Goal: Transaction & Acquisition: Purchase product/service

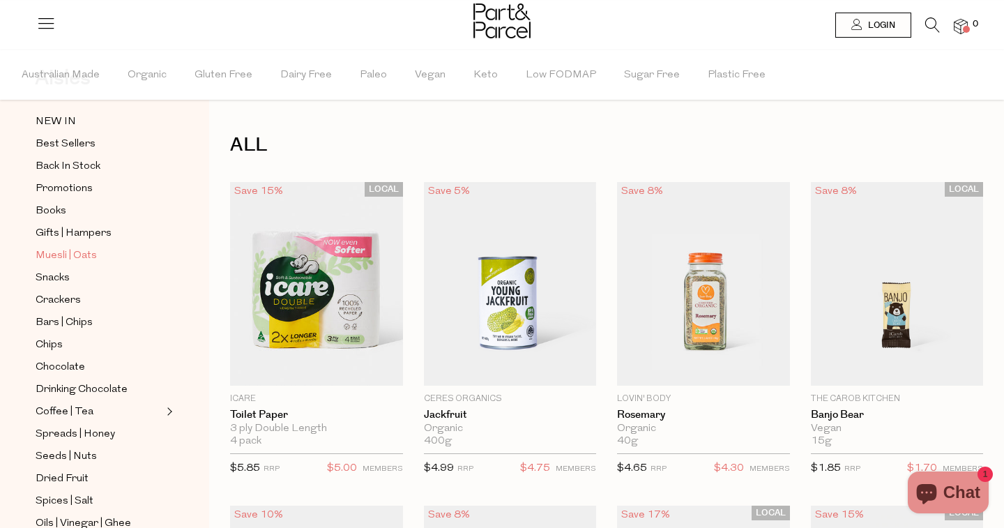
scroll to position [70, 0]
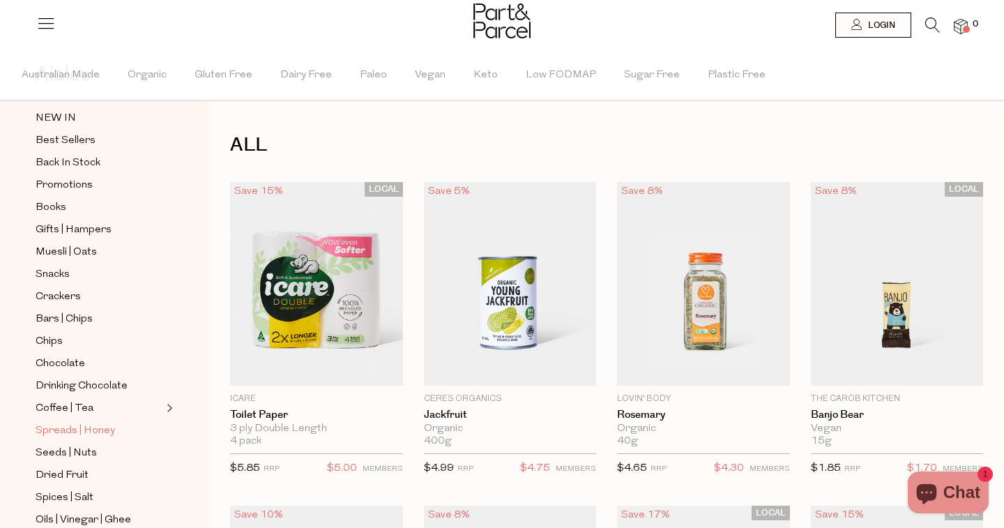
click at [75, 431] on span "Spreads | Honey" at bounding box center [76, 431] width 80 height 17
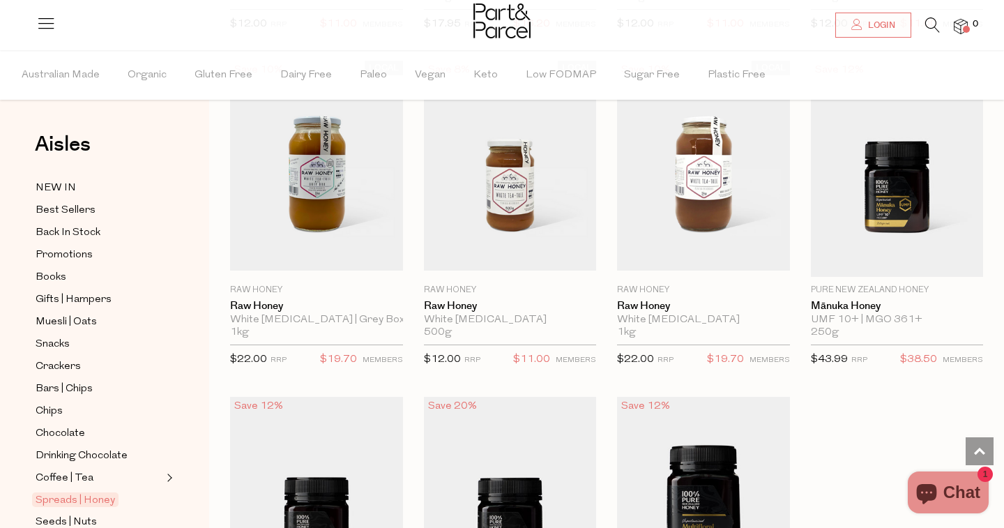
scroll to position [3357, 0]
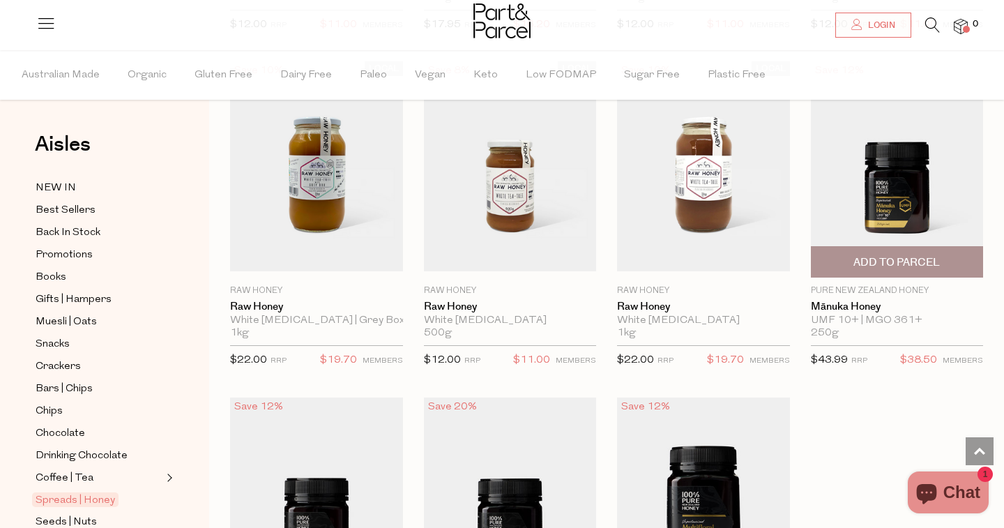
click at [864, 210] on img at bounding box center [897, 169] width 173 height 216
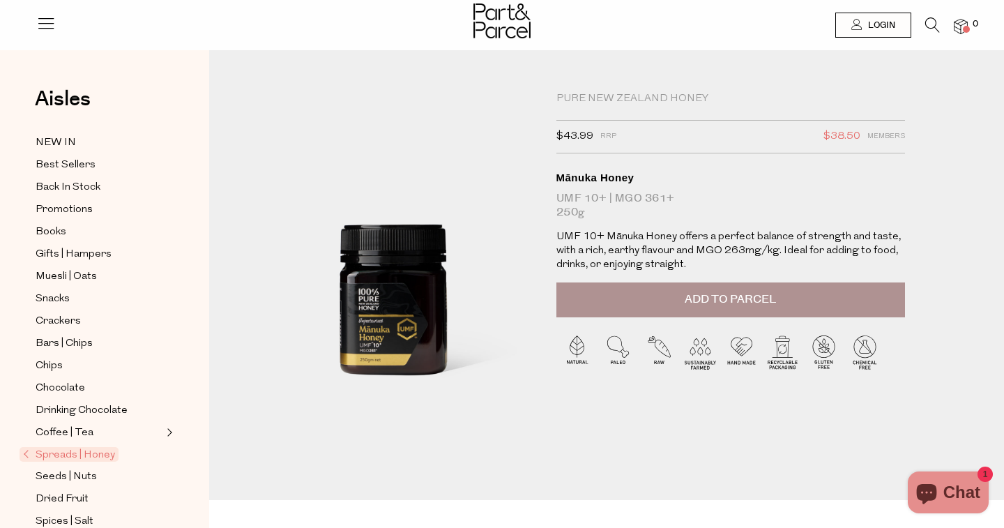
click at [647, 303] on button "Add to Parcel" at bounding box center [731, 299] width 349 height 35
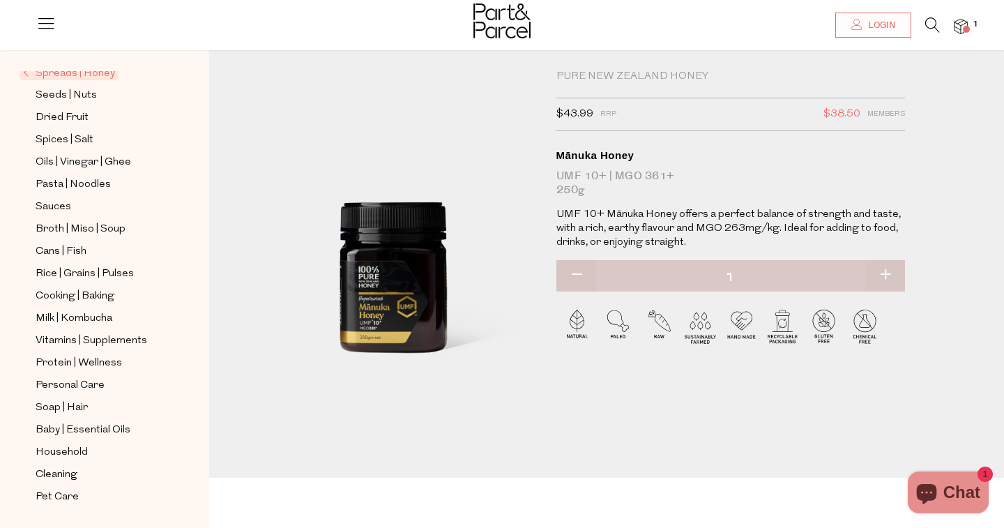
scroll to position [28, 0]
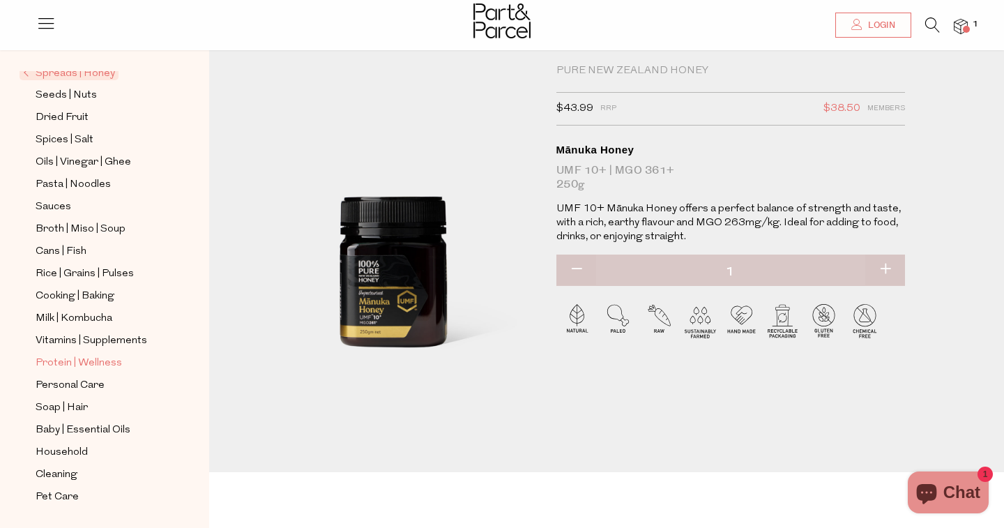
click at [77, 361] on span "Protein | Wellness" at bounding box center [79, 363] width 86 height 17
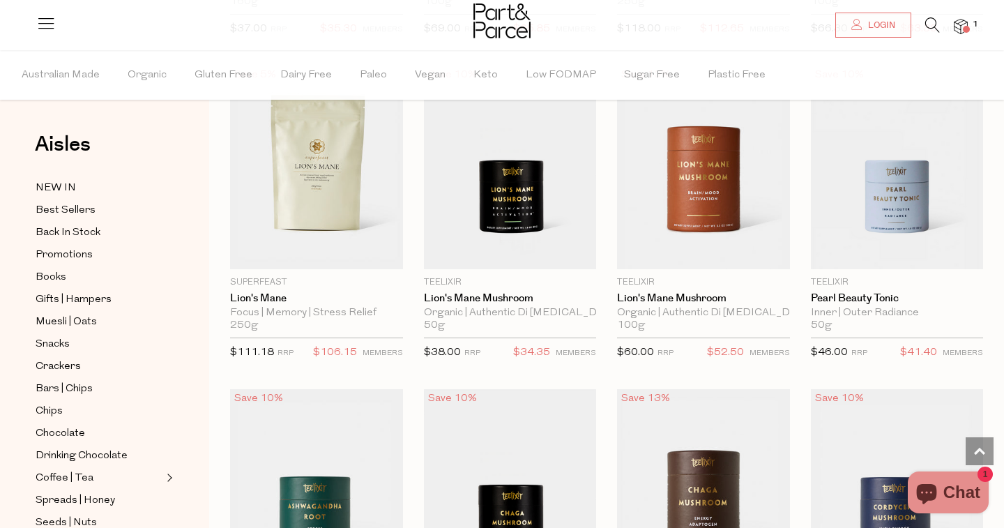
scroll to position [3031, 0]
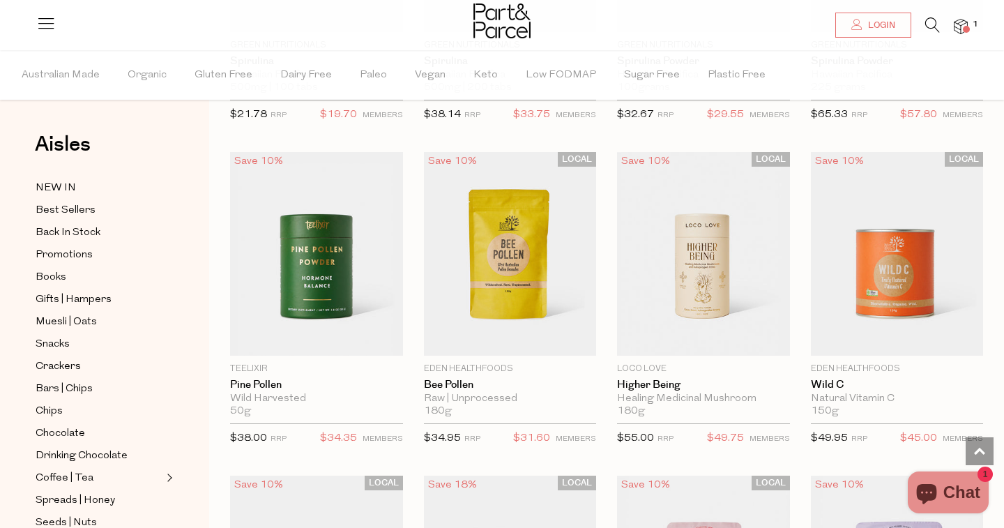
scroll to position [4249, 0]
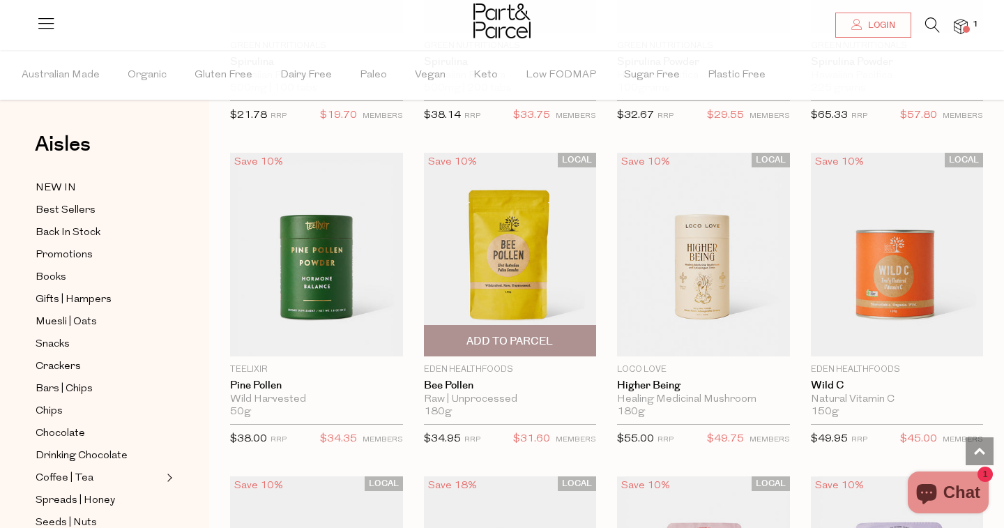
click at [541, 340] on span "Add To Parcel" at bounding box center [510, 341] width 86 height 15
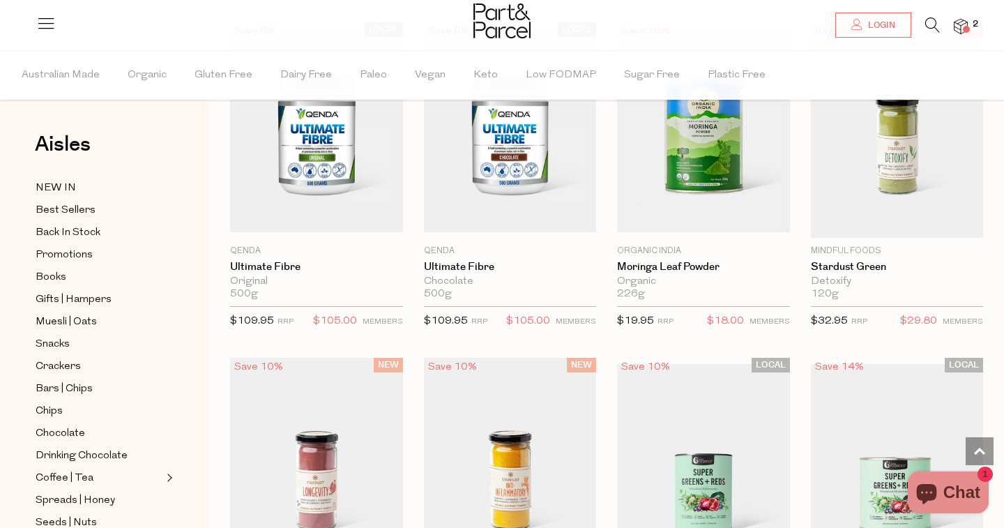
scroll to position [5490, 0]
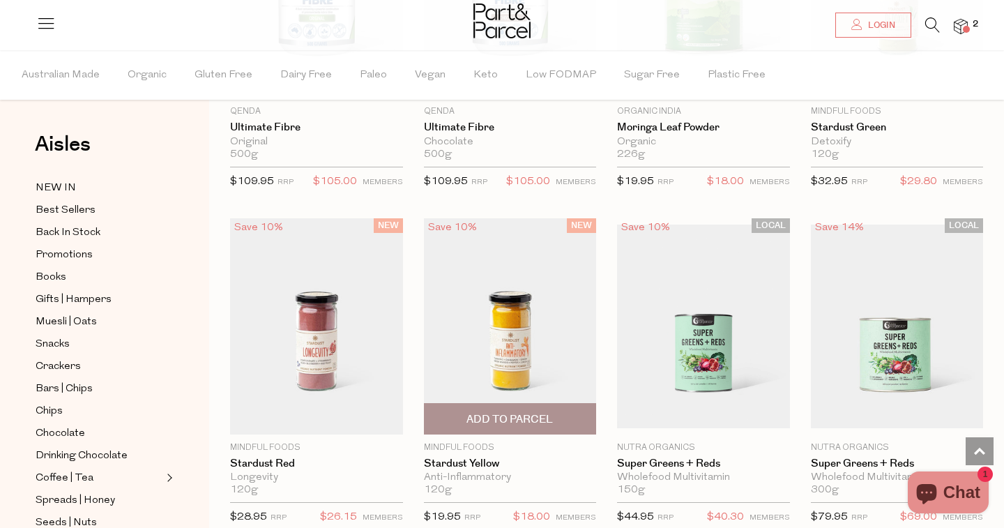
click at [504, 333] on img at bounding box center [510, 326] width 173 height 216
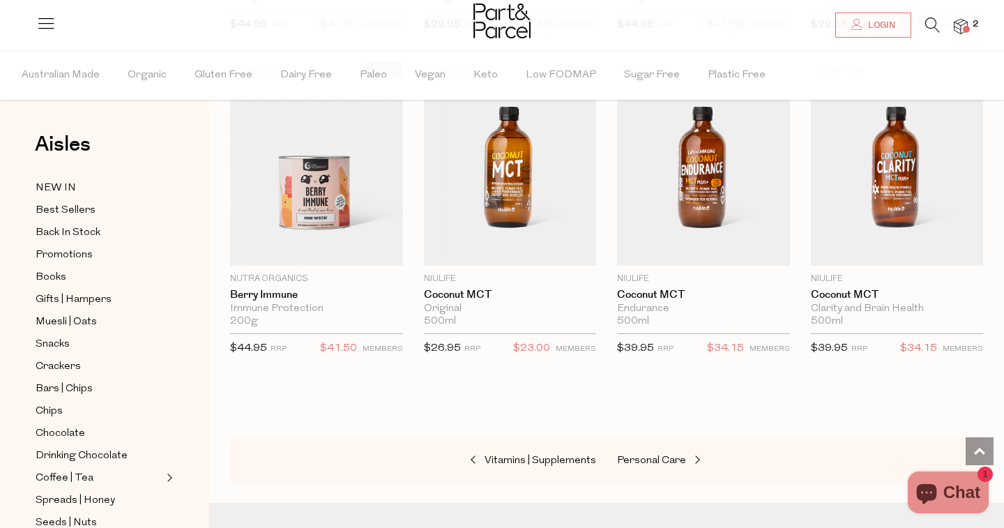
scroll to position [2493, 0]
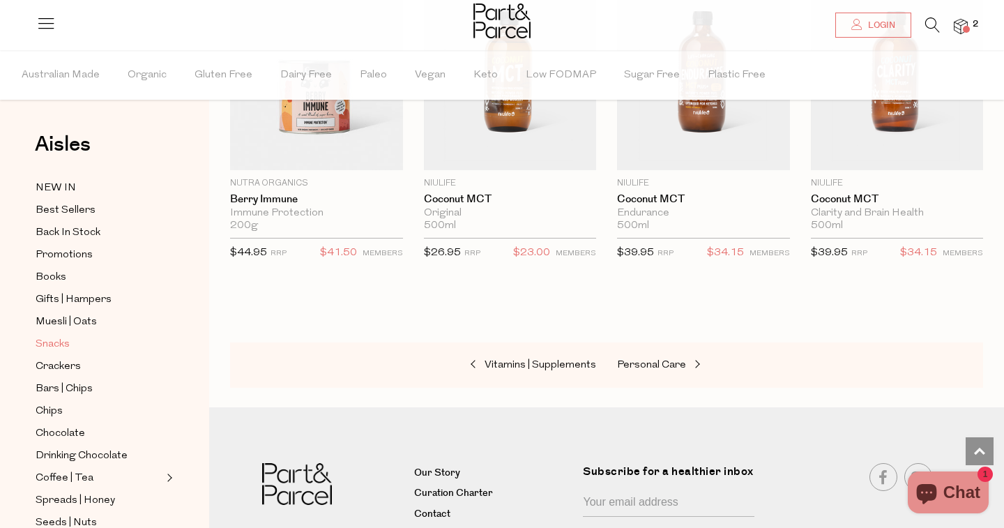
click at [63, 345] on span "Snacks" at bounding box center [53, 344] width 34 height 17
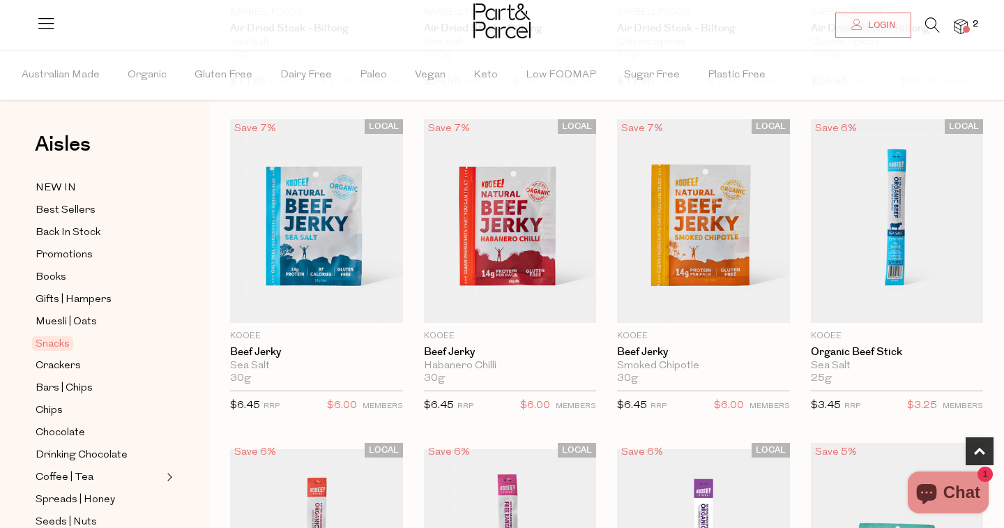
scroll to position [386, 0]
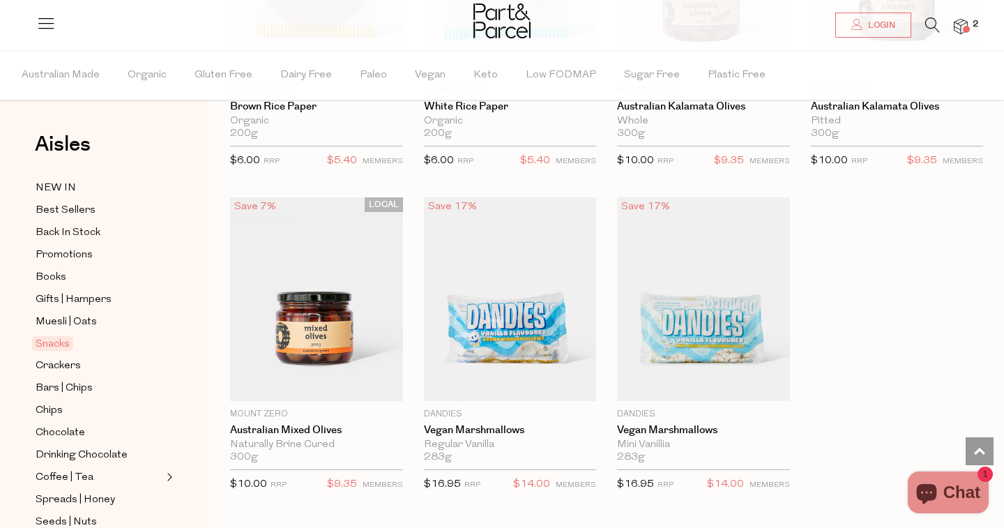
scroll to position [5658, 0]
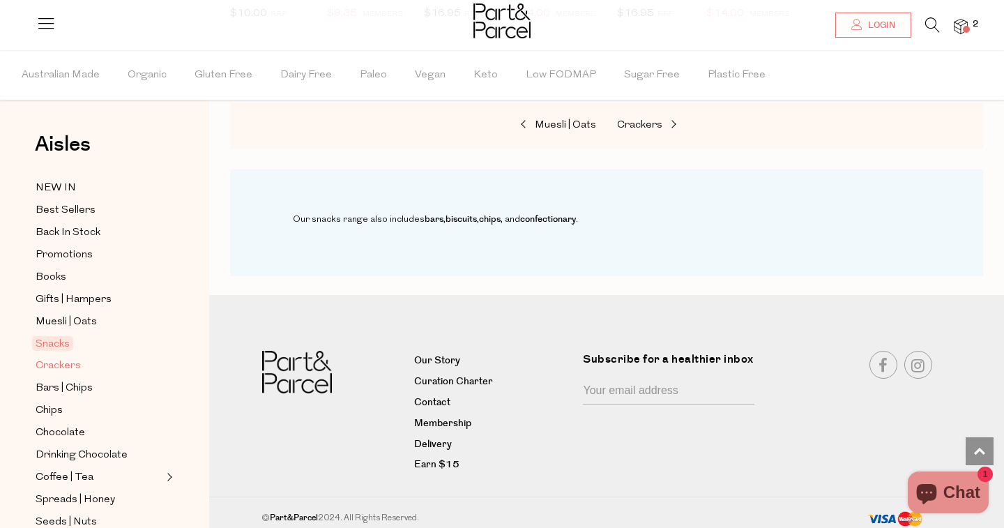
click at [68, 369] on span "Crackers" at bounding box center [58, 366] width 45 height 17
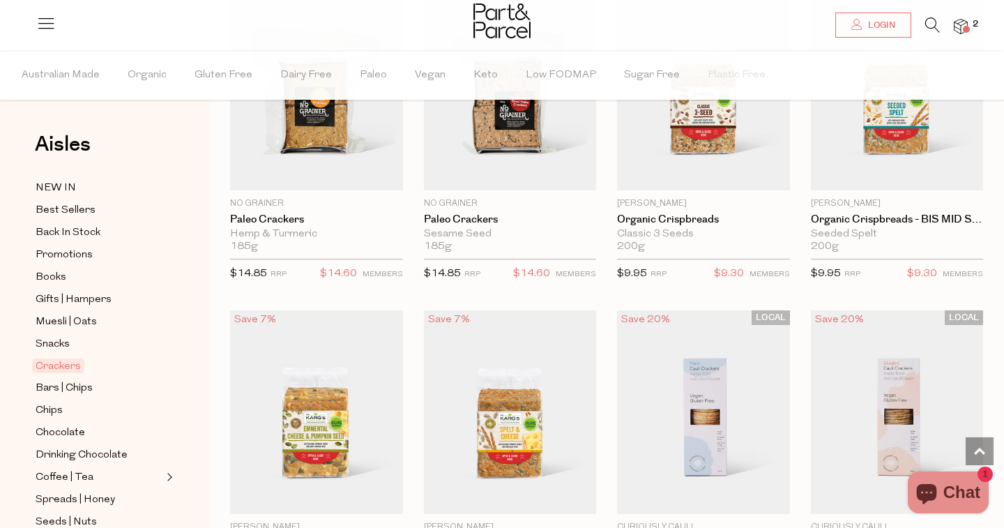
scroll to position [2140, 0]
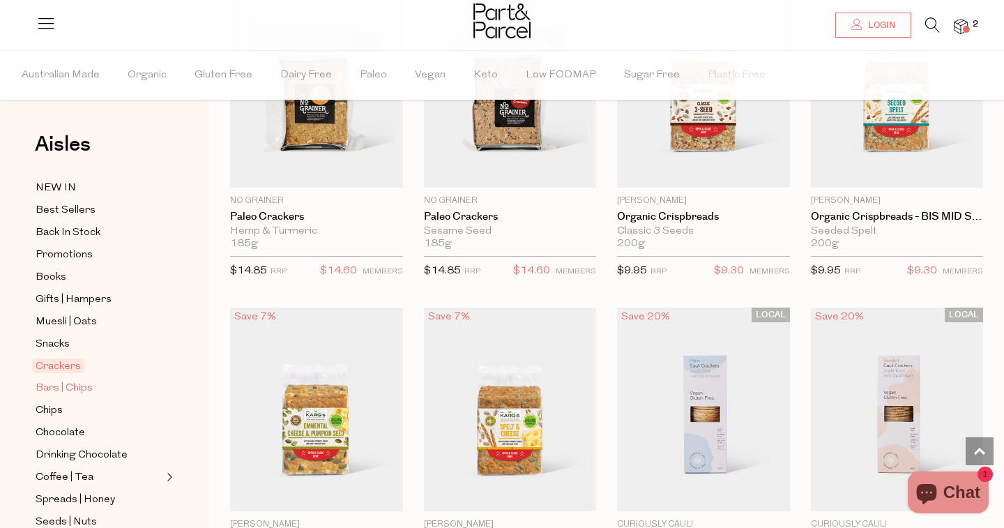
click at [79, 386] on span "Bars | Chips" at bounding box center [64, 388] width 57 height 17
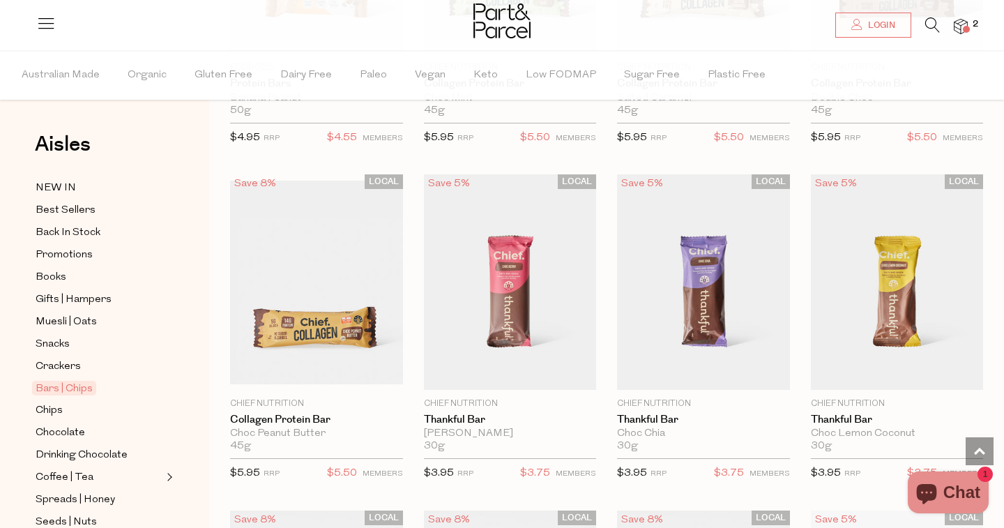
scroll to position [1306, 0]
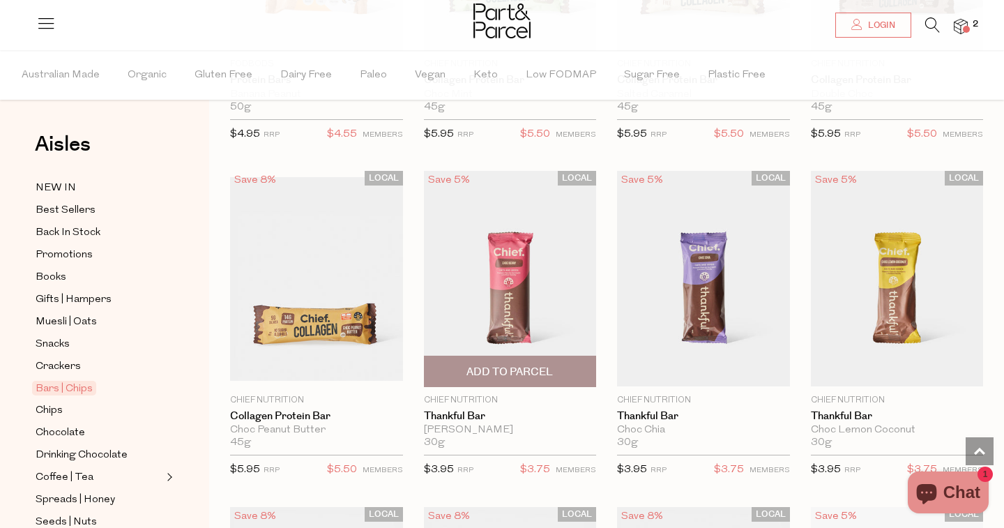
click at [518, 282] on img at bounding box center [510, 279] width 173 height 216
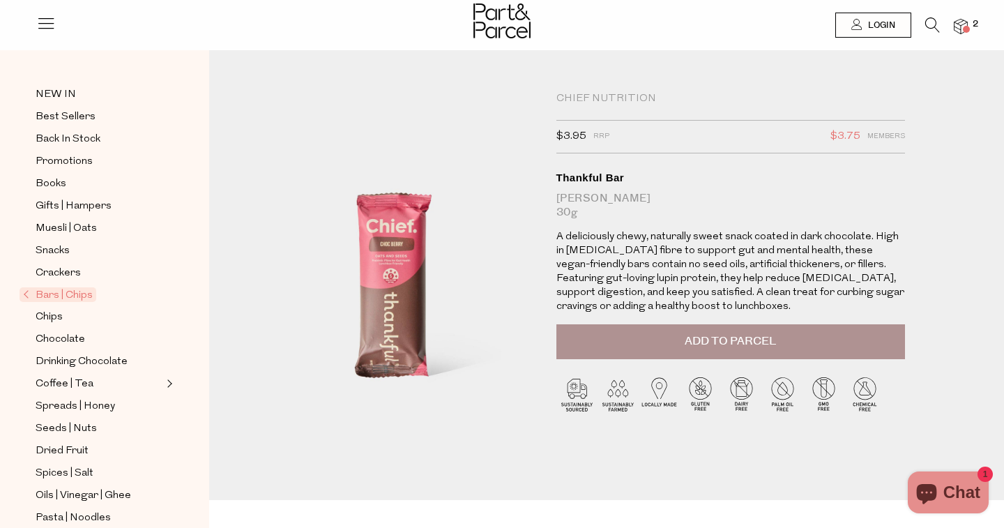
scroll to position [56, 0]
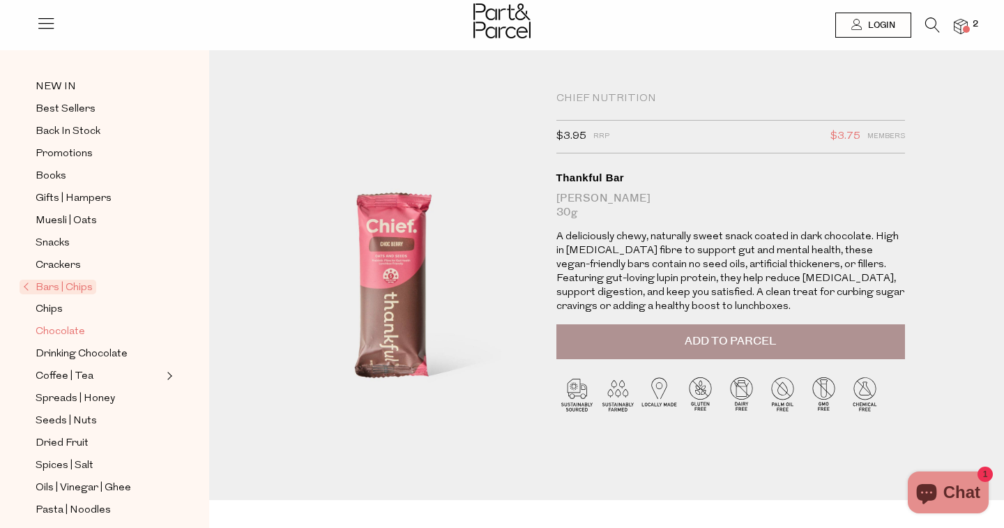
click at [70, 332] on span "Chocolate" at bounding box center [61, 332] width 50 height 17
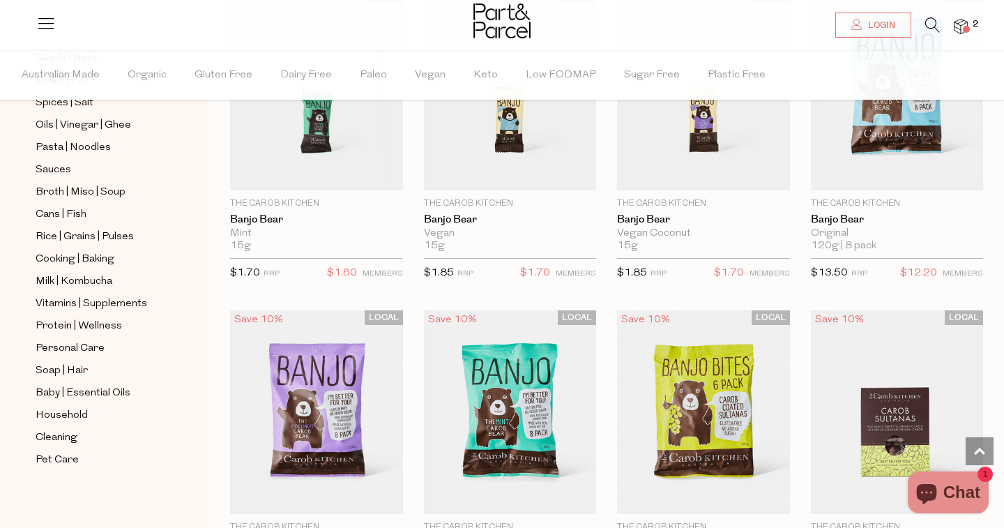
scroll to position [465, 0]
click at [73, 396] on span "Baby | Essential Oils" at bounding box center [83, 392] width 95 height 17
